Goal: Information Seeking & Learning: Check status

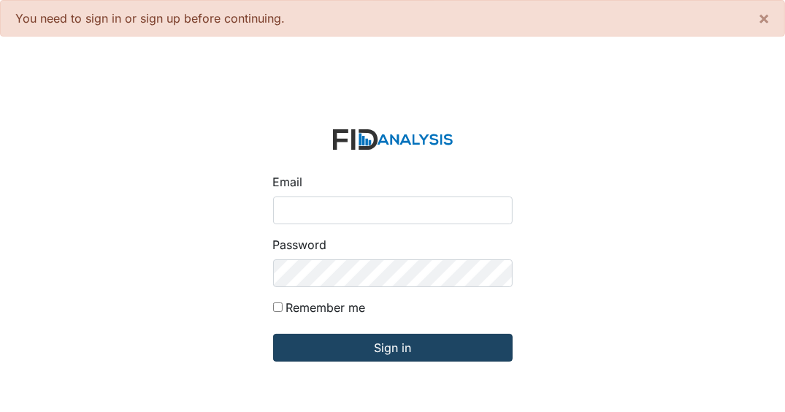
type input "[EMAIL_ADDRESS][DOMAIN_NAME]"
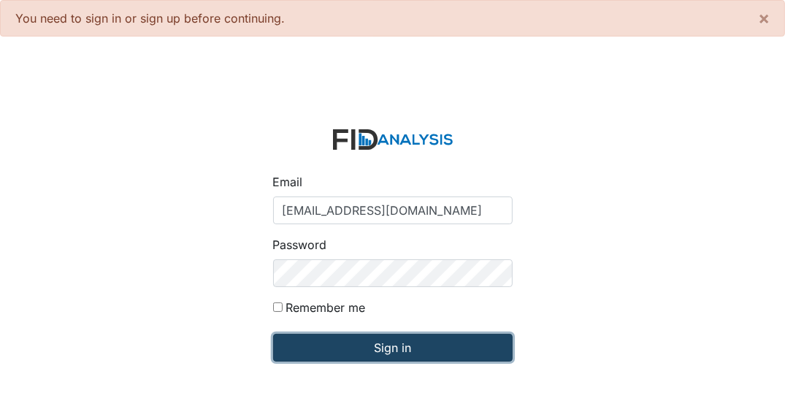
click at [456, 352] on input "Sign in" at bounding box center [393, 348] width 240 height 28
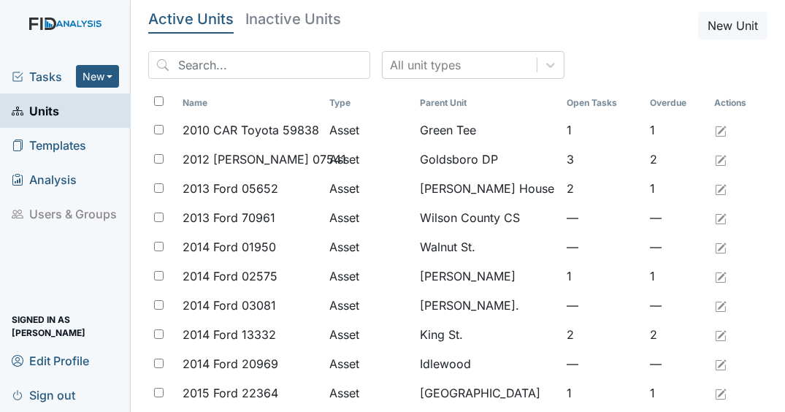
click at [55, 77] on span "Tasks" at bounding box center [44, 77] width 64 height 18
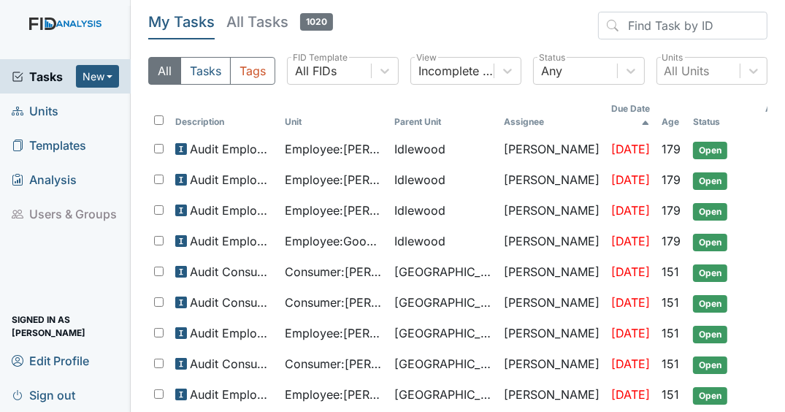
click at [39, 113] on span "Units" at bounding box center [35, 110] width 47 height 23
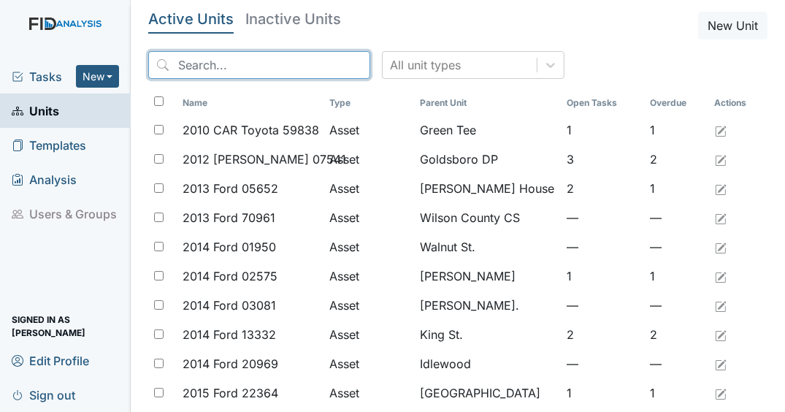
click at [261, 69] on input "search" at bounding box center [259, 65] width 222 height 28
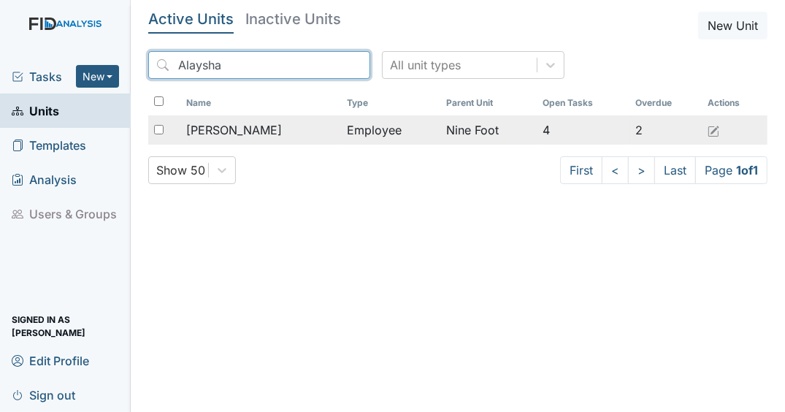
type input "Alaysha"
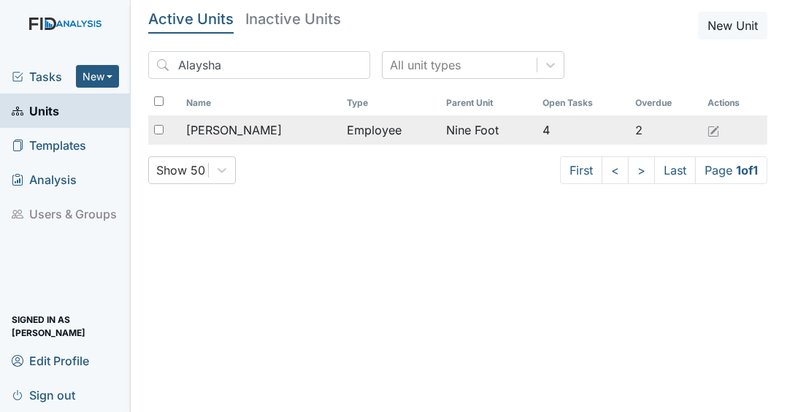
click at [294, 137] on div "King, Alaysha" at bounding box center [260, 130] width 149 height 18
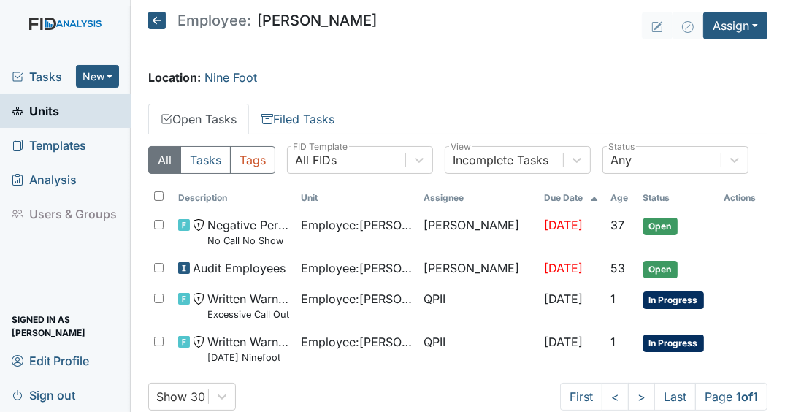
scroll to position [31, 0]
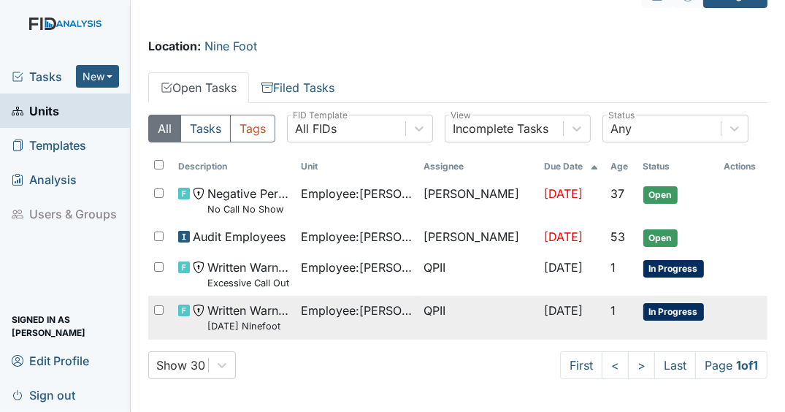
click at [426, 307] on td "QPII" at bounding box center [478, 317] width 121 height 43
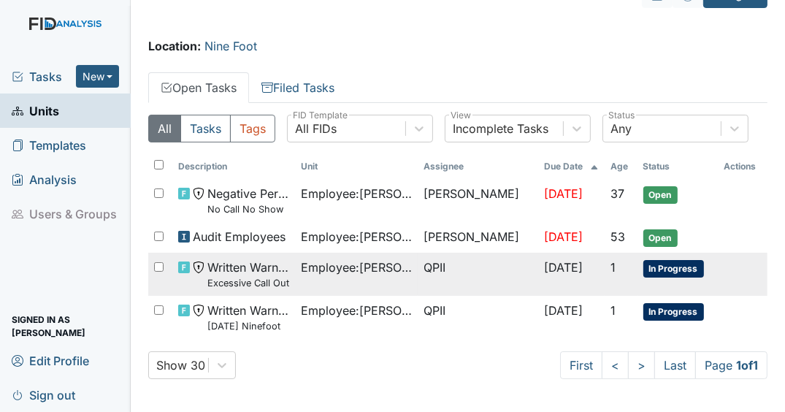
click at [329, 270] on span "Employee : King, Alaysha" at bounding box center [356, 268] width 111 height 18
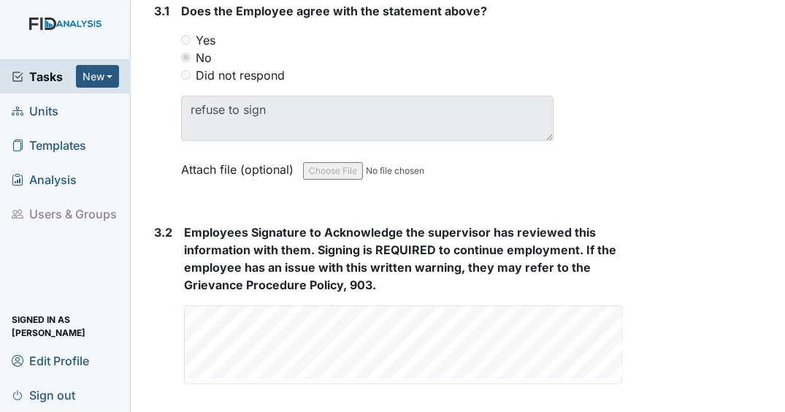
scroll to position [2726, 0]
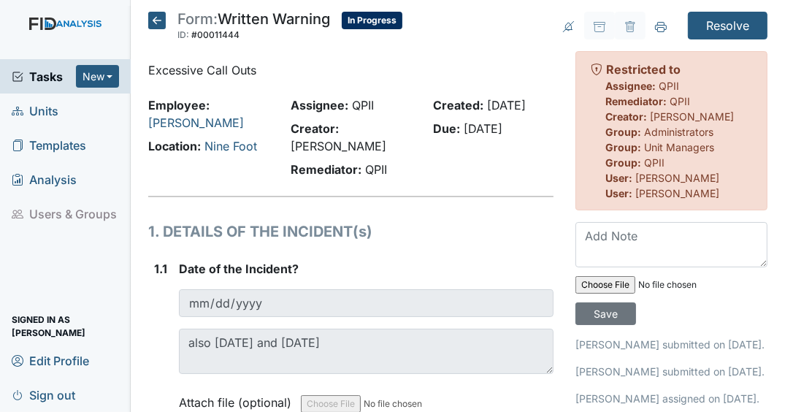
click at [156, 15] on icon at bounding box center [157, 21] width 18 height 18
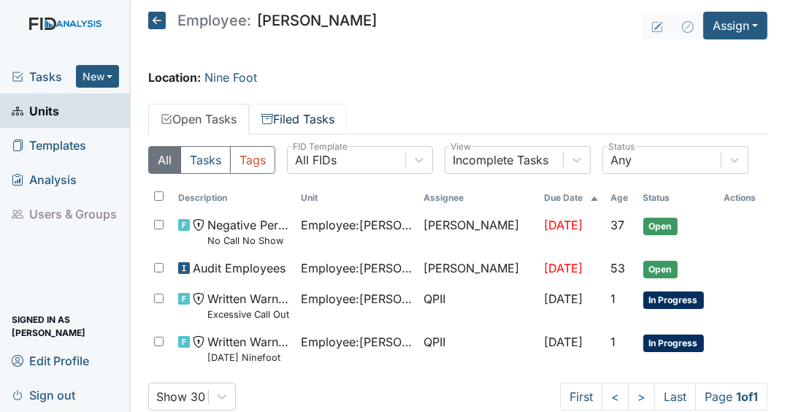
click at [335, 115] on link "Filed Tasks" at bounding box center [298, 119] width 98 height 31
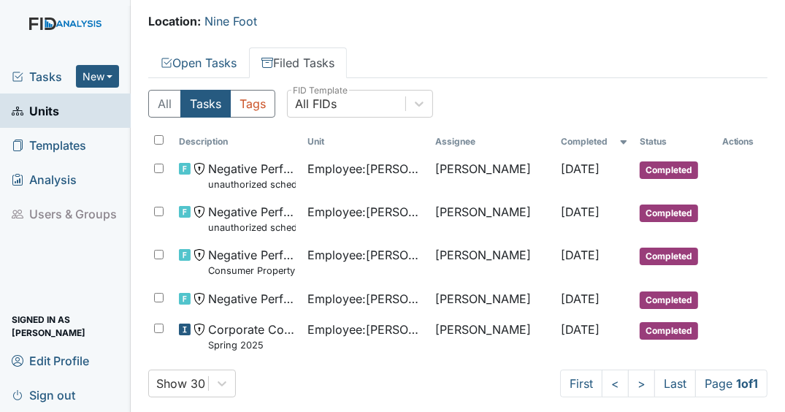
scroll to position [58, 0]
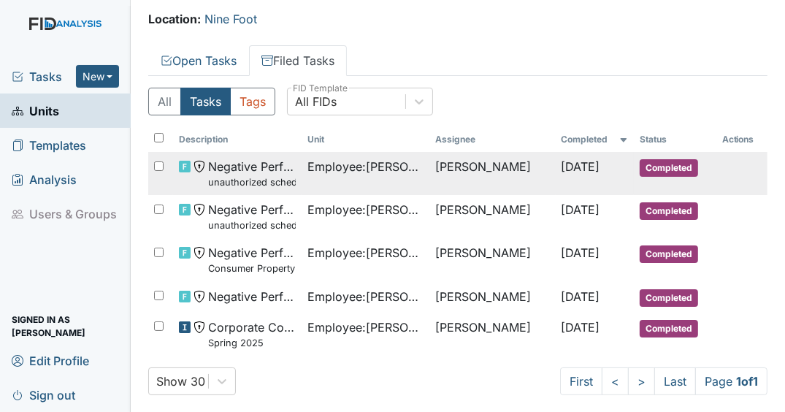
click at [459, 179] on td "[PERSON_NAME]" at bounding box center [492, 173] width 126 height 43
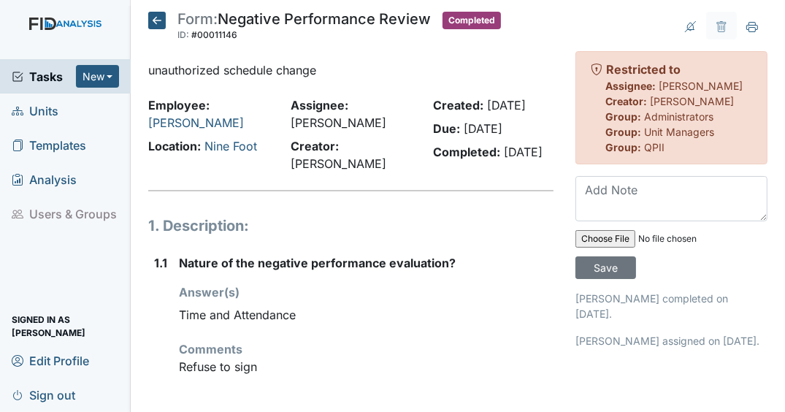
click at [154, 20] on icon at bounding box center [157, 21] width 18 height 18
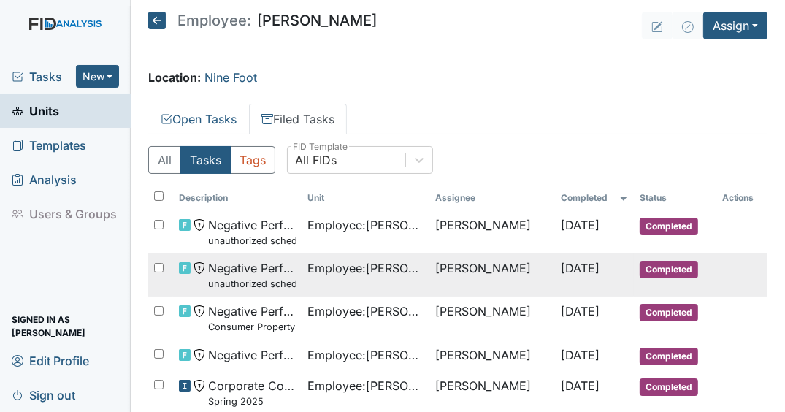
click at [649, 272] on span "Completed" at bounding box center [669, 270] width 58 height 18
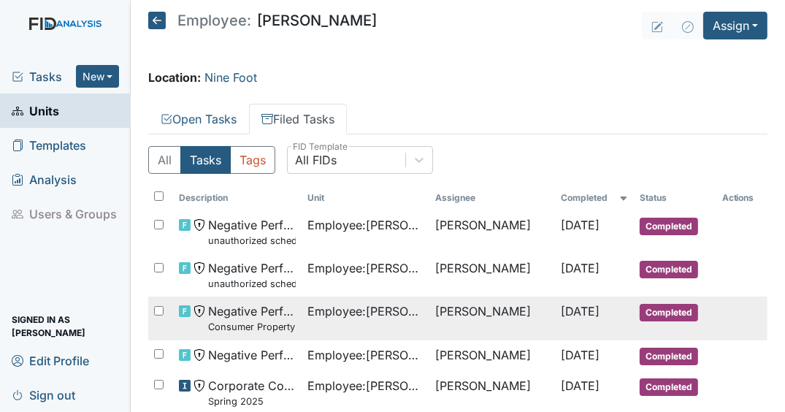
click at [655, 320] on td "Completed" at bounding box center [675, 318] width 82 height 43
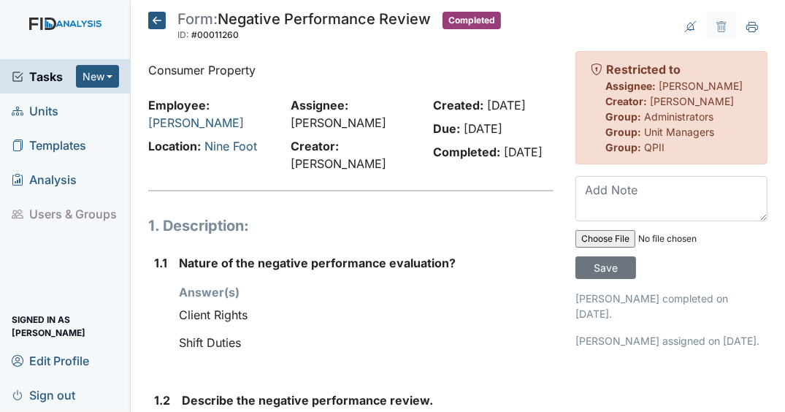
click at [157, 26] on icon at bounding box center [157, 21] width 18 height 18
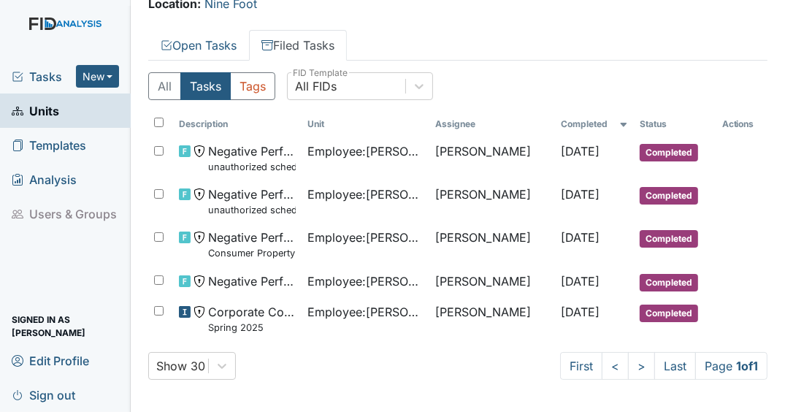
scroll to position [74, 0]
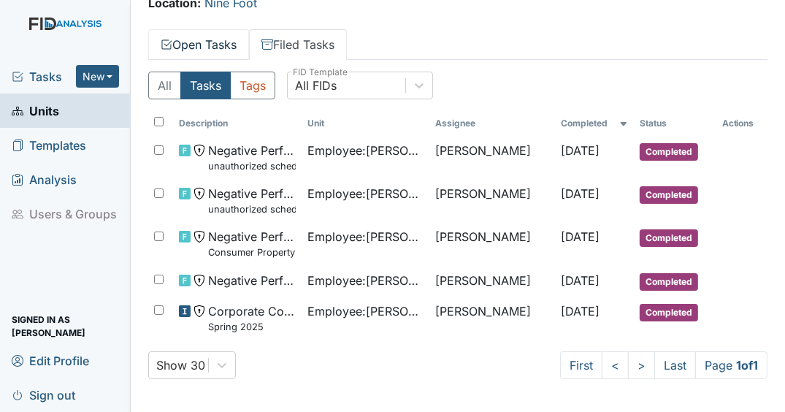
click at [234, 46] on link "Open Tasks" at bounding box center [198, 44] width 101 height 31
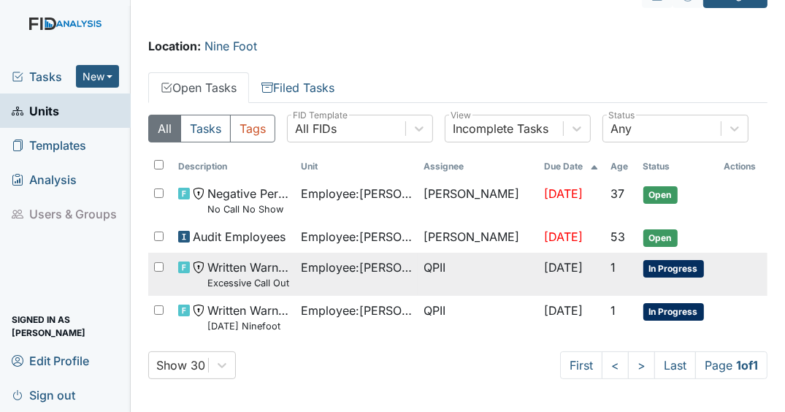
click at [375, 269] on span "Employee : [PERSON_NAME]" at bounding box center [356, 268] width 111 height 18
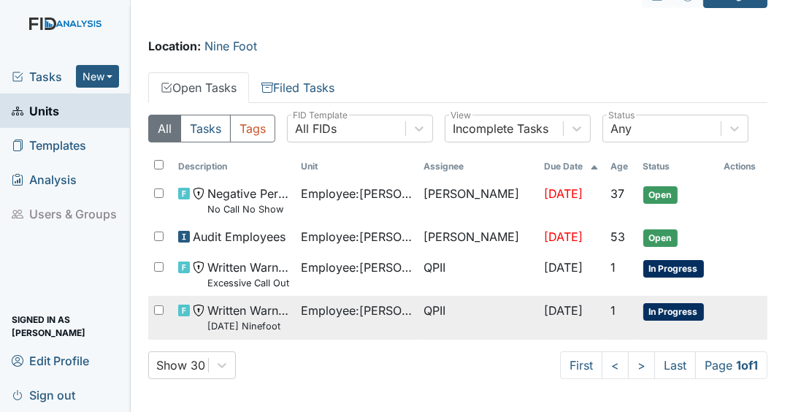
click at [418, 323] on td "QPII" at bounding box center [478, 317] width 121 height 43
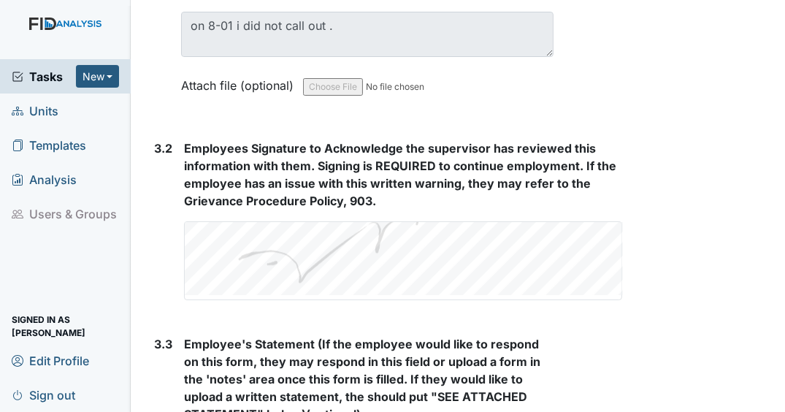
scroll to position [2703, 0]
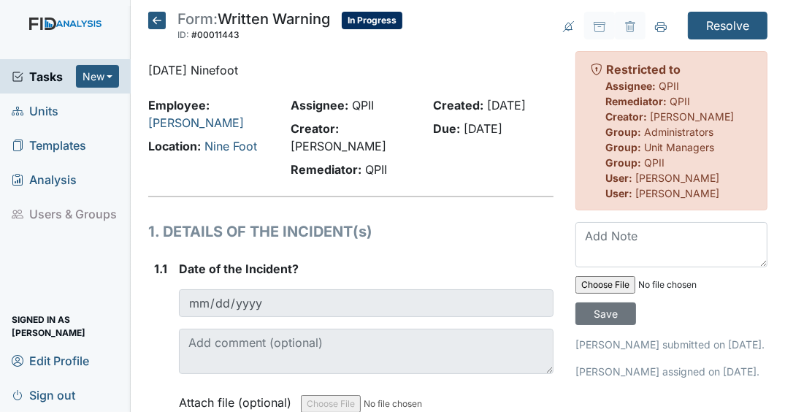
click at [148, 22] on icon at bounding box center [157, 21] width 18 height 18
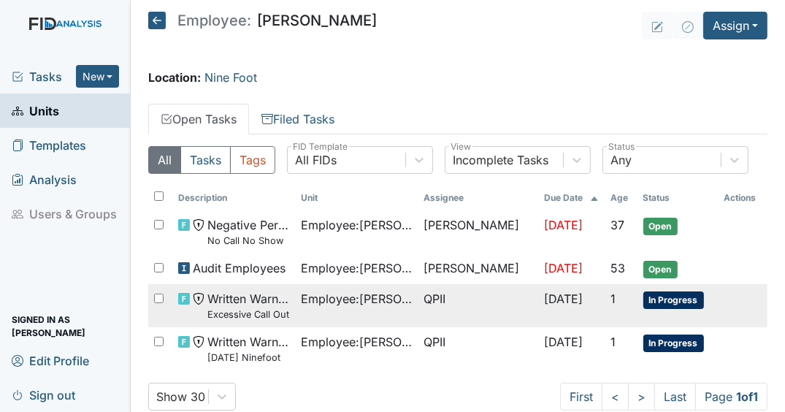
click at [444, 303] on td "QPII" at bounding box center [478, 305] width 121 height 43
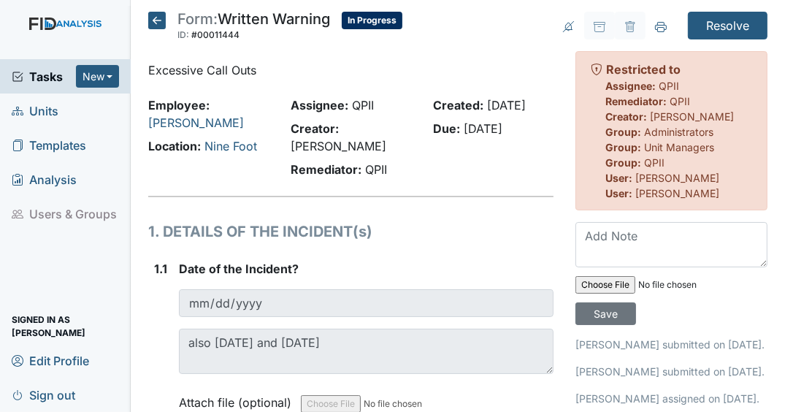
click at [152, 23] on icon at bounding box center [157, 21] width 18 height 18
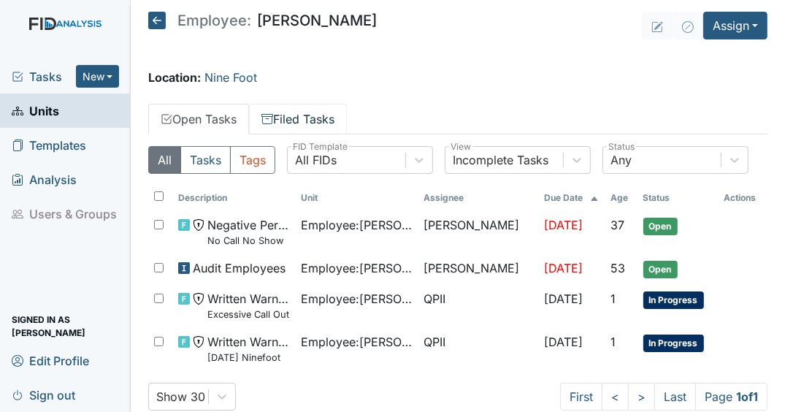
click at [305, 125] on link "Filed Tasks" at bounding box center [298, 119] width 98 height 31
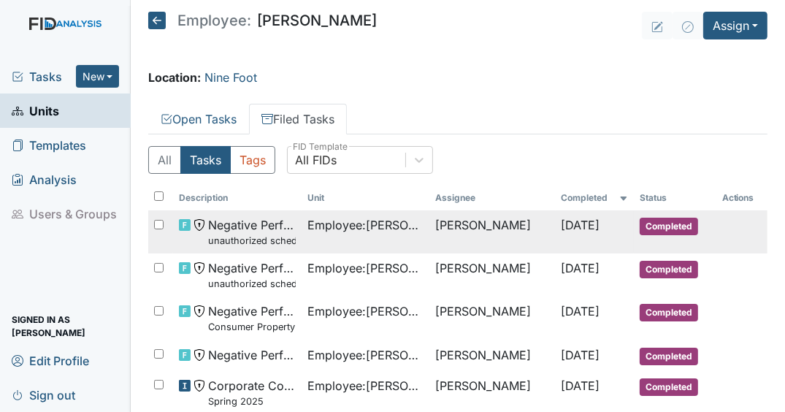
click at [530, 229] on td "[PERSON_NAME]" at bounding box center [492, 231] width 126 height 43
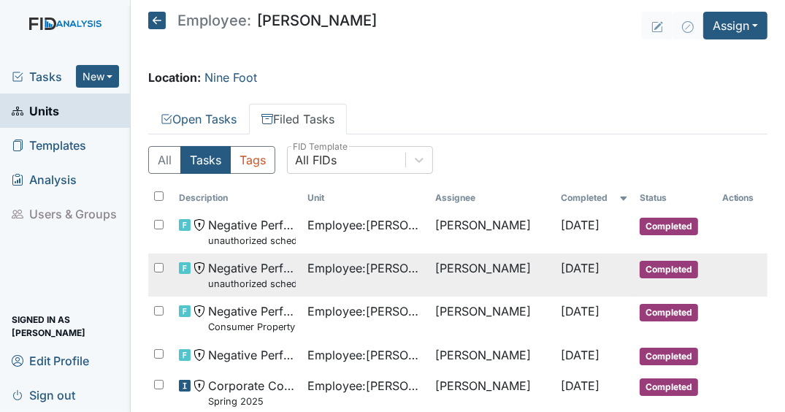
click at [670, 275] on span "Completed" at bounding box center [669, 270] width 58 height 18
click at [446, 232] on td "[PERSON_NAME]" at bounding box center [492, 231] width 126 height 43
click at [467, 273] on td "[PERSON_NAME]" at bounding box center [492, 274] width 126 height 43
click at [378, 316] on span "Employee : [PERSON_NAME]" at bounding box center [365, 311] width 117 height 18
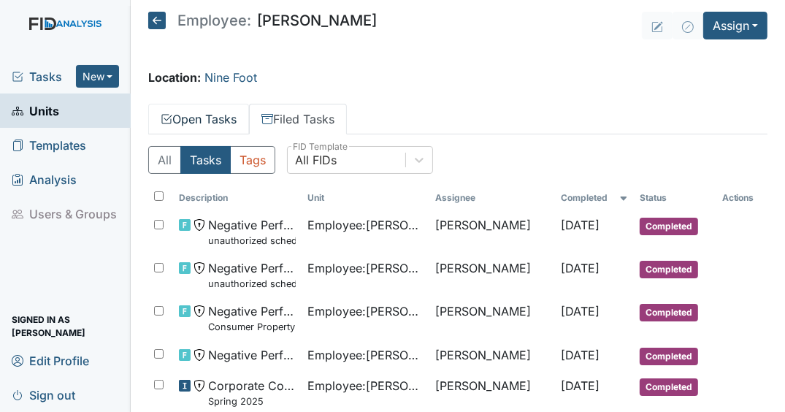
click at [226, 121] on link "Open Tasks" at bounding box center [198, 119] width 101 height 31
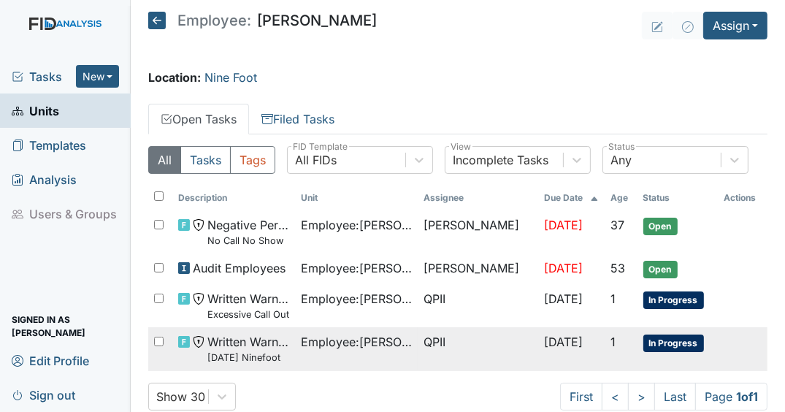
click at [323, 359] on td "Employee : King, Alaysha" at bounding box center [356, 348] width 123 height 43
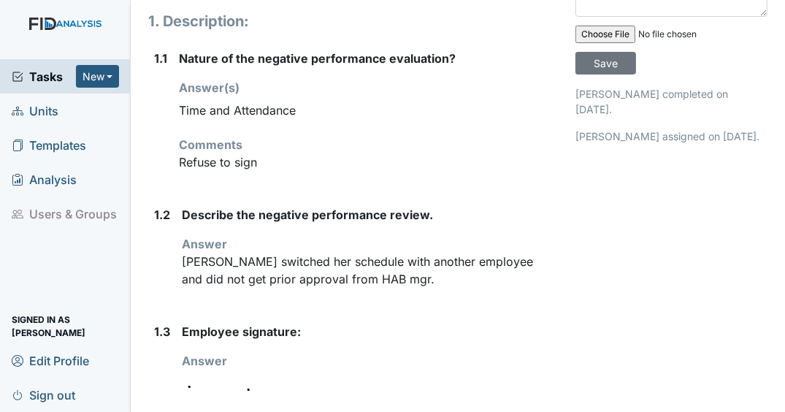
scroll to position [304, 0]
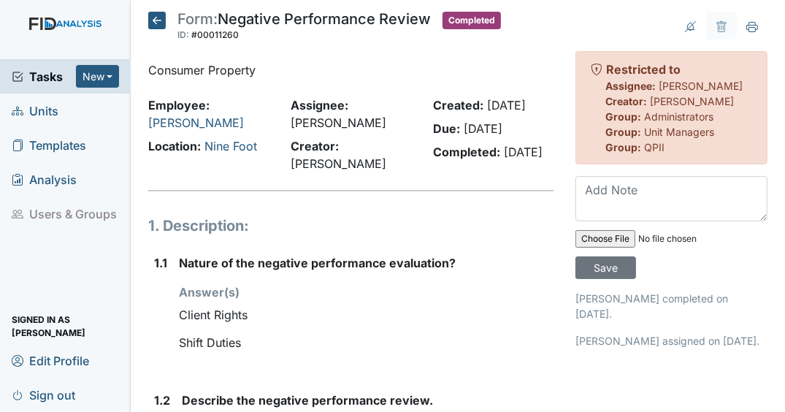
click at [545, 202] on div "Form: Negative Performance Review ID: #00011260 Completed Autosaving... Consume…" at bounding box center [350, 373] width 427 height 722
